Goal: Navigation & Orientation: Find specific page/section

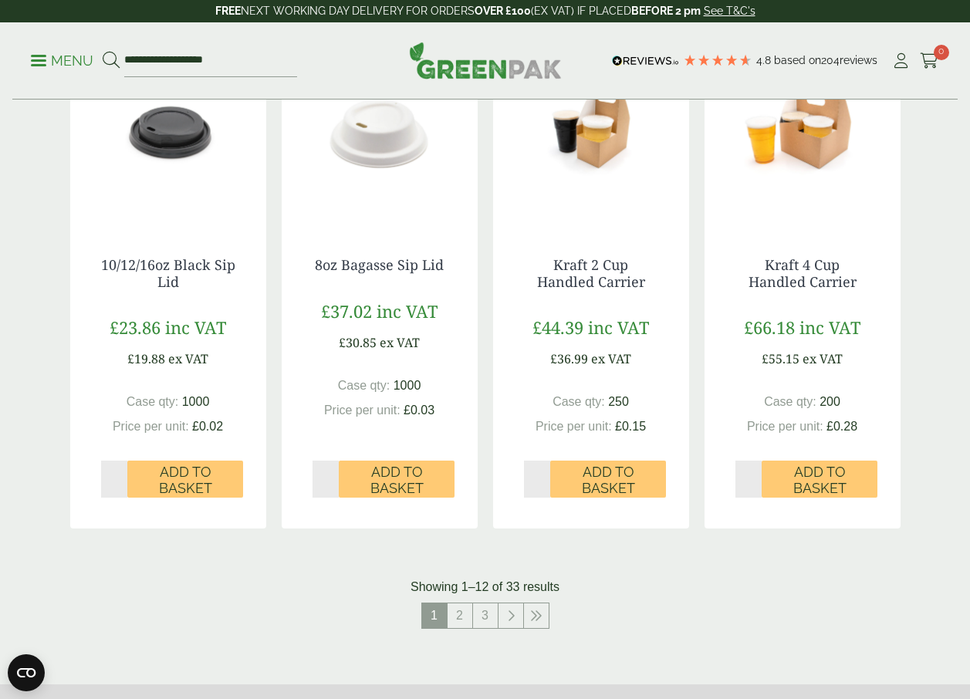
scroll to position [1452, 0]
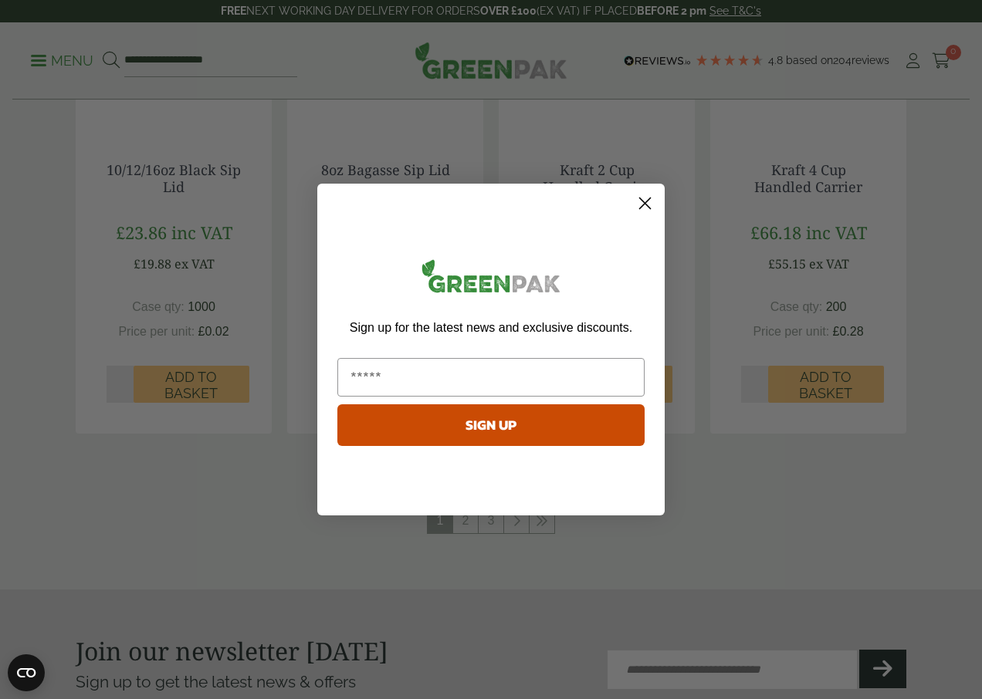
click at [644, 207] on circle "Close dialog" at bounding box center [644, 203] width 25 height 25
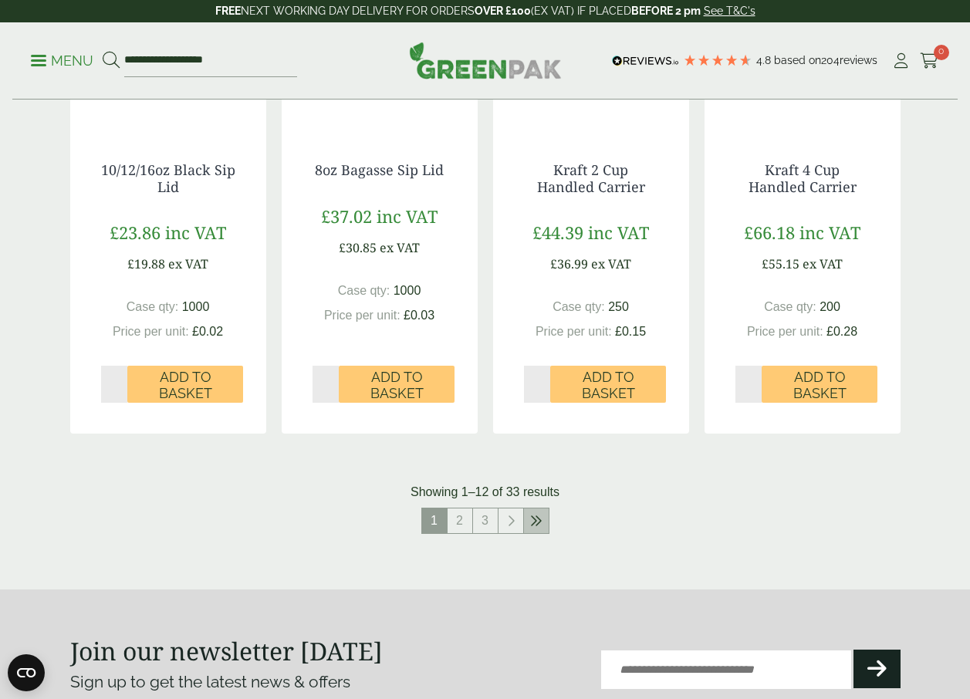
click at [540, 526] on icon at bounding box center [536, 521] width 12 height 12
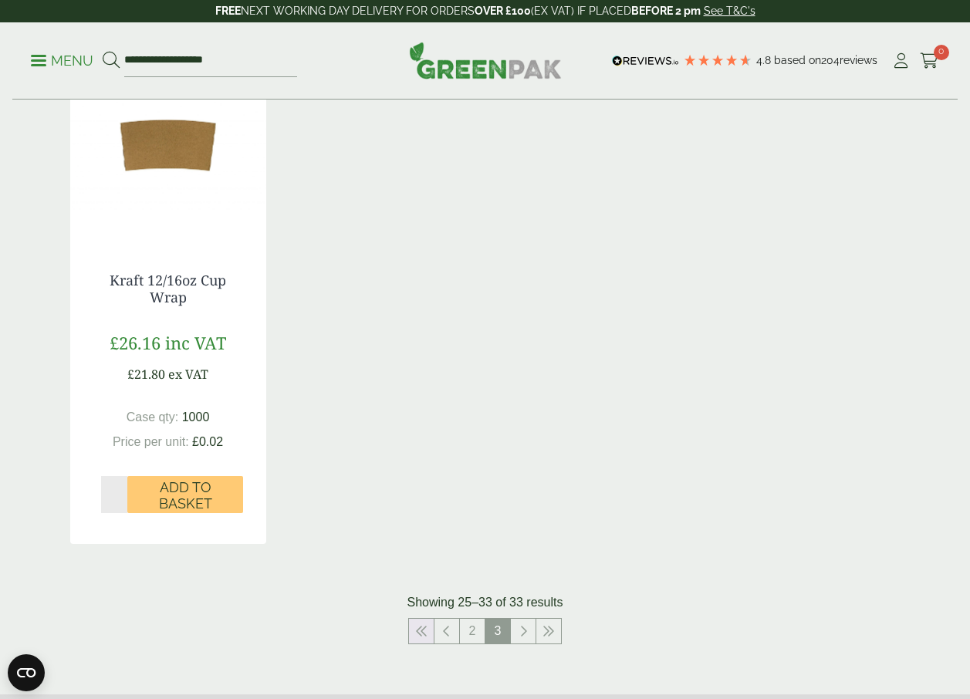
scroll to position [1384, 0]
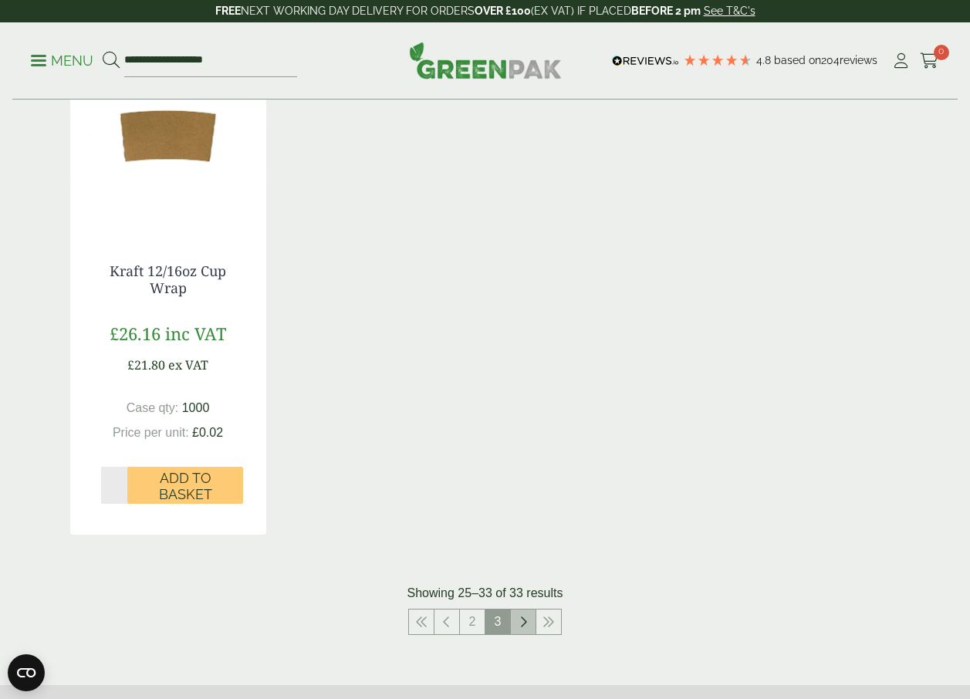
click at [519, 626] on link at bounding box center [523, 622] width 25 height 25
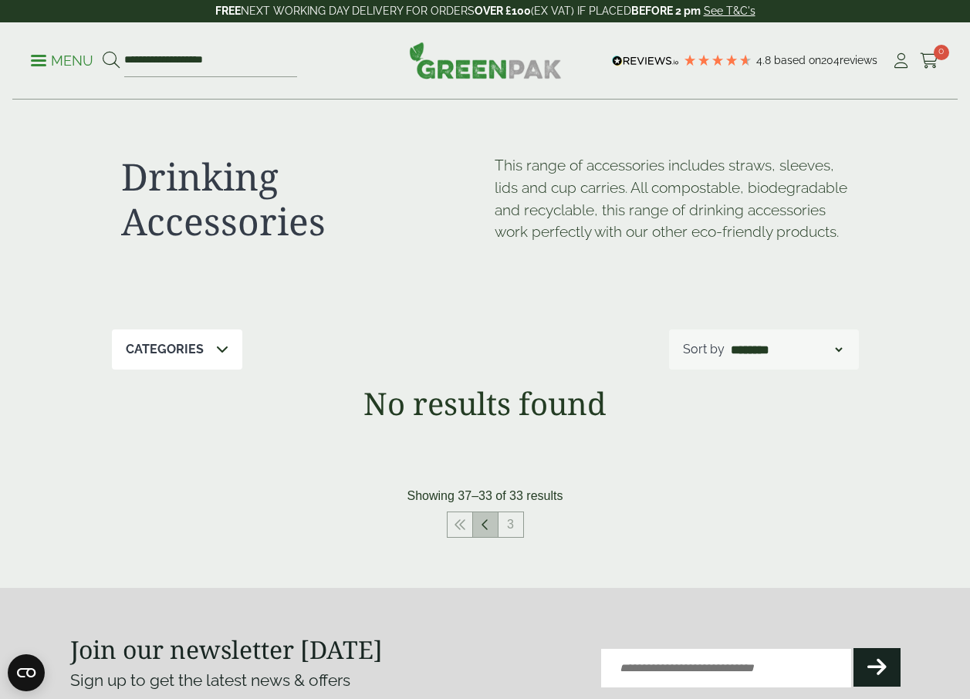
click at [488, 531] on icon at bounding box center [486, 525] width 8 height 12
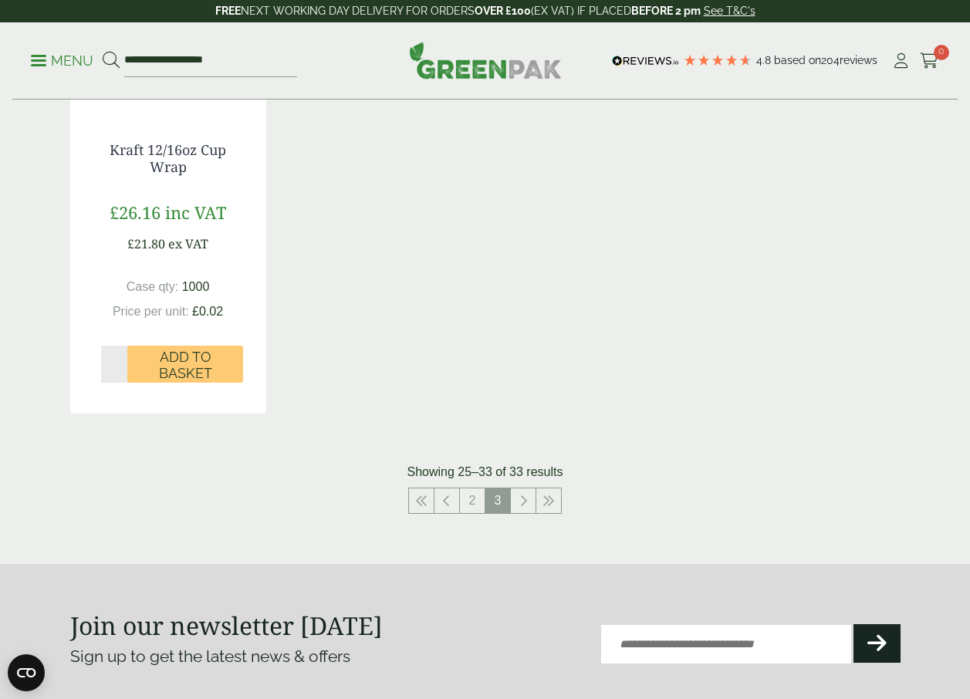
scroll to position [1512, 0]
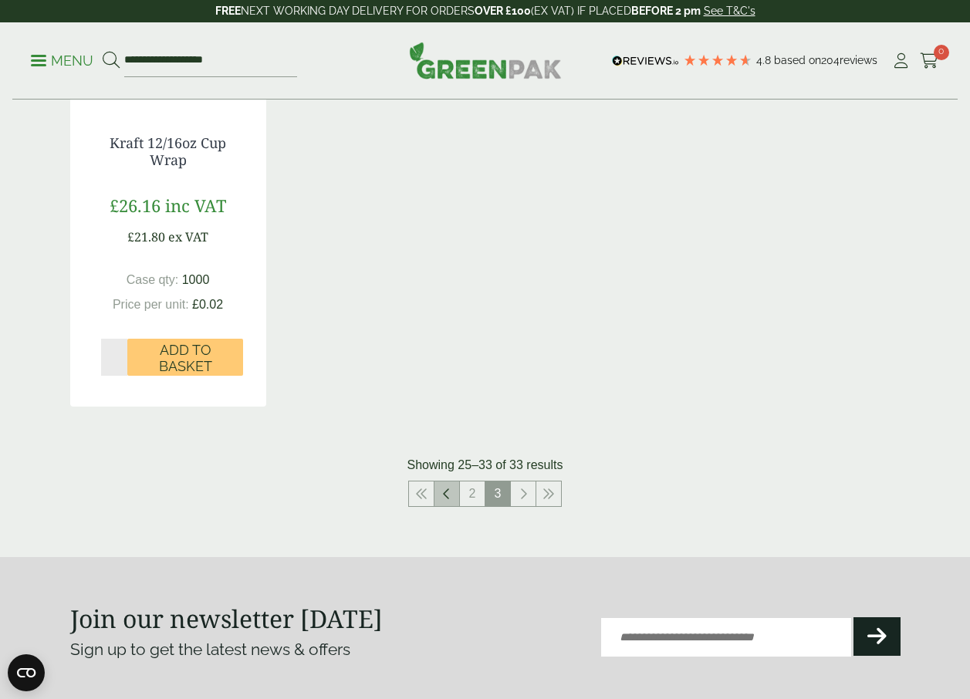
click at [450, 504] on link at bounding box center [446, 494] width 25 height 25
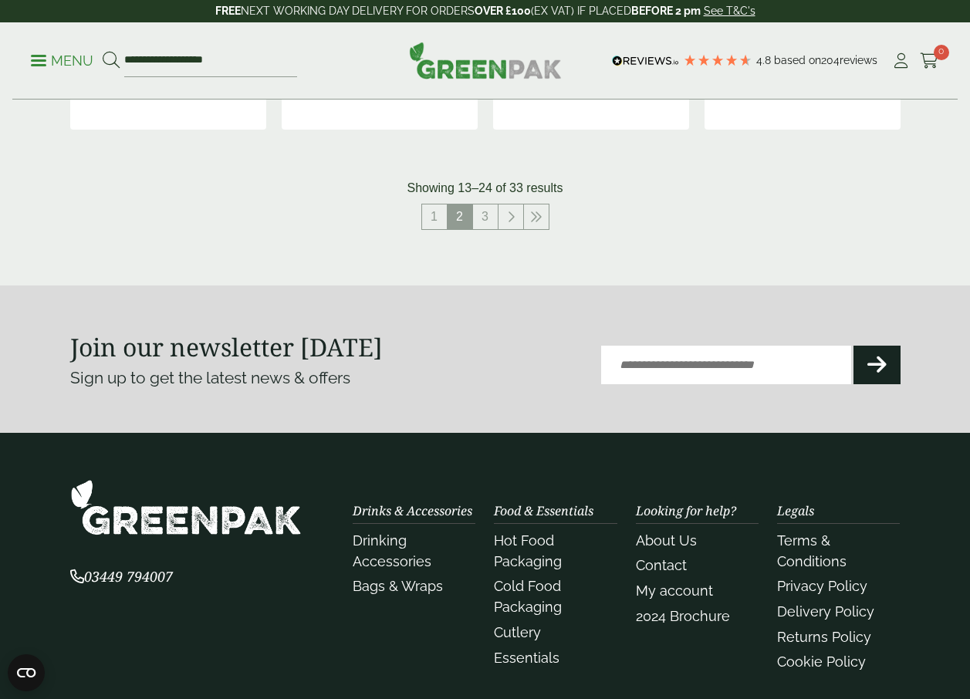
scroll to position [1590, 0]
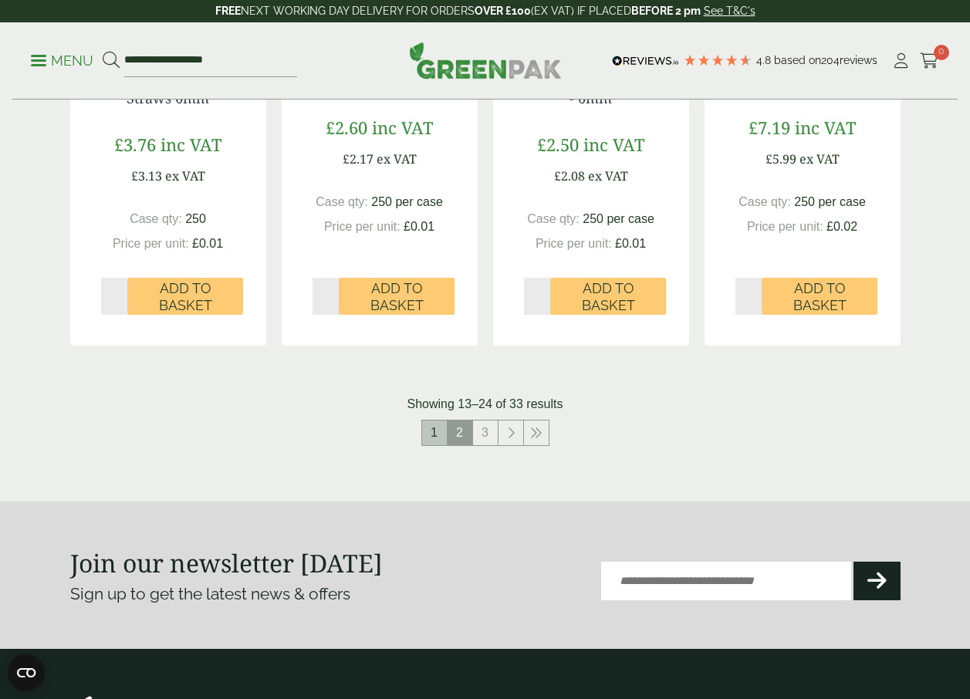
click at [436, 428] on link "1" at bounding box center [434, 433] width 25 height 25
